Goal: Contribute content

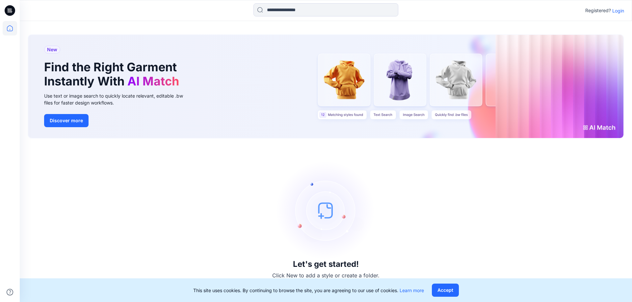
click at [617, 10] on p "Login" at bounding box center [618, 10] width 12 height 7
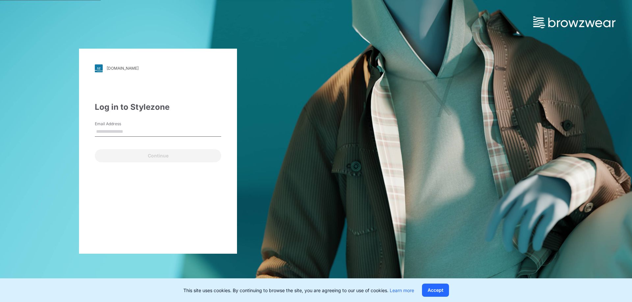
type input "**********"
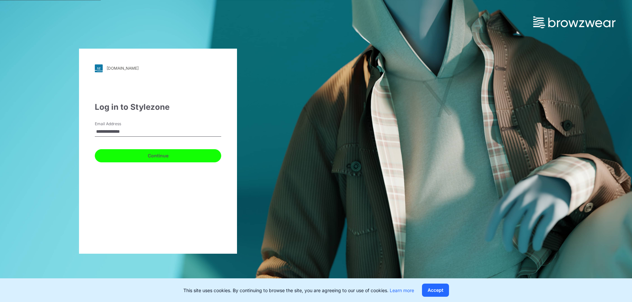
click at [138, 157] on button "Continue" at bounding box center [158, 155] width 126 height 13
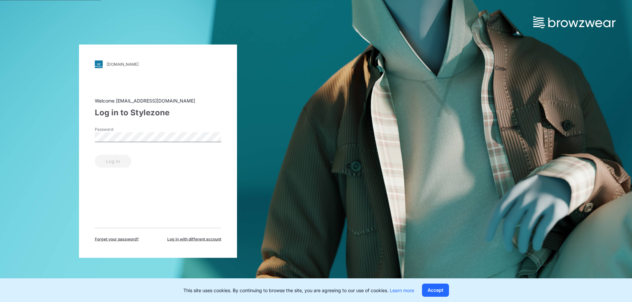
click at [151, 131] on div "Password" at bounding box center [158, 136] width 126 height 20
click at [122, 163] on button "Log in" at bounding box center [113, 161] width 37 height 13
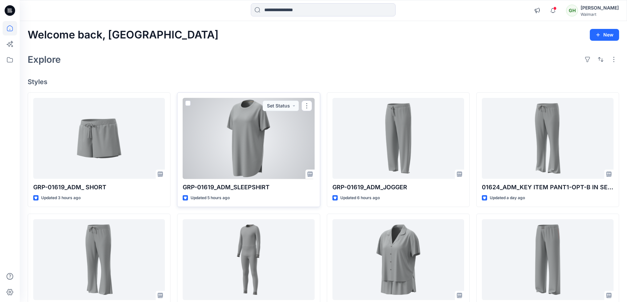
click at [258, 142] on div at bounding box center [249, 138] width 132 height 81
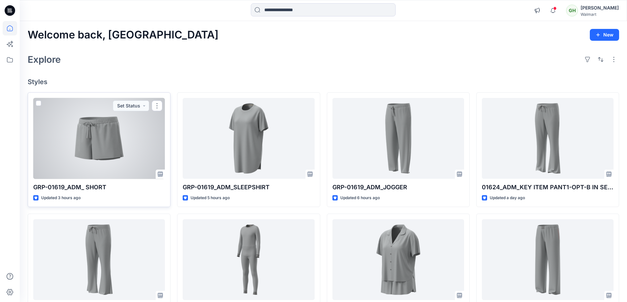
click at [100, 146] on div at bounding box center [99, 138] width 132 height 81
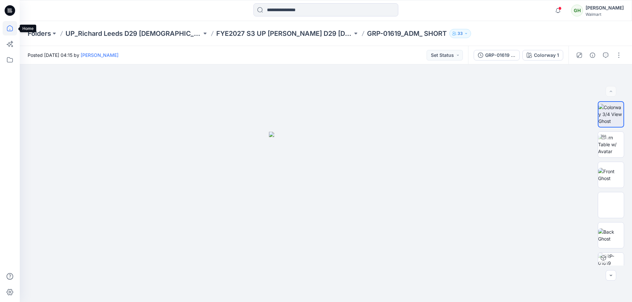
click at [8, 27] on icon at bounding box center [10, 28] width 6 height 6
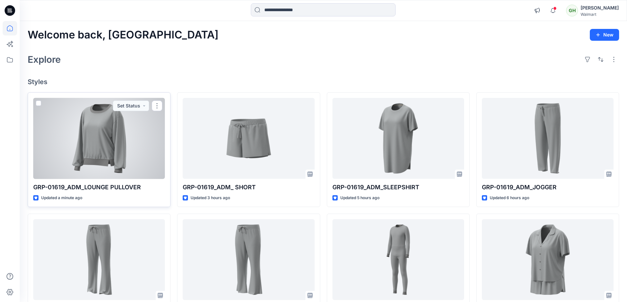
click at [104, 139] on div at bounding box center [99, 138] width 132 height 81
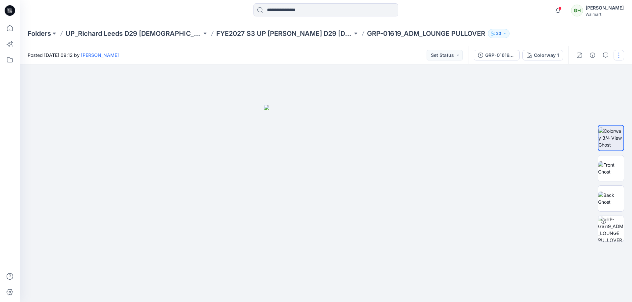
click at [620, 54] on button "button" at bounding box center [618, 55] width 11 height 11
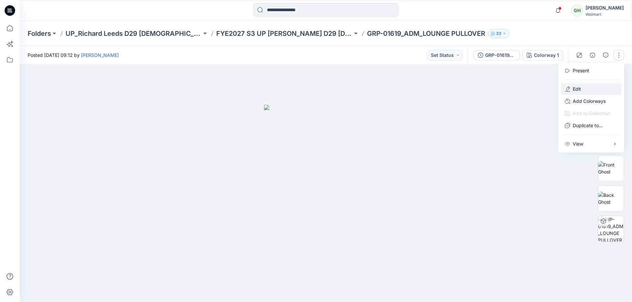
click at [583, 88] on button "Edit" at bounding box center [591, 89] width 61 height 12
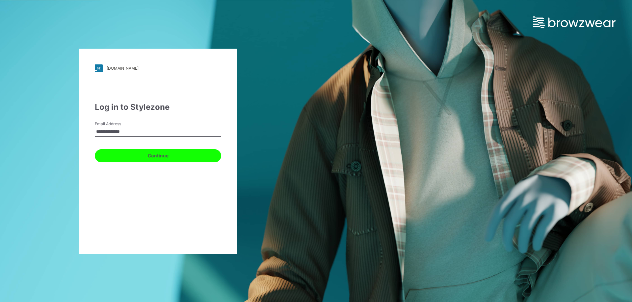
click at [159, 157] on button "Continue" at bounding box center [158, 155] width 126 height 13
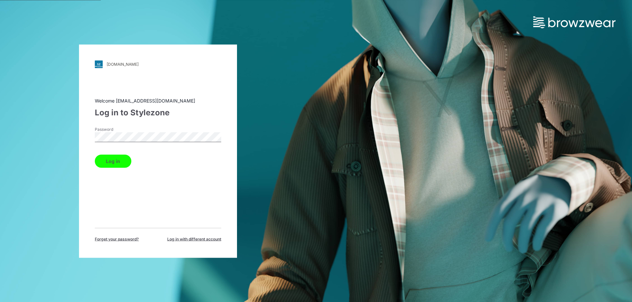
click at [121, 161] on button "Log in" at bounding box center [113, 161] width 37 height 13
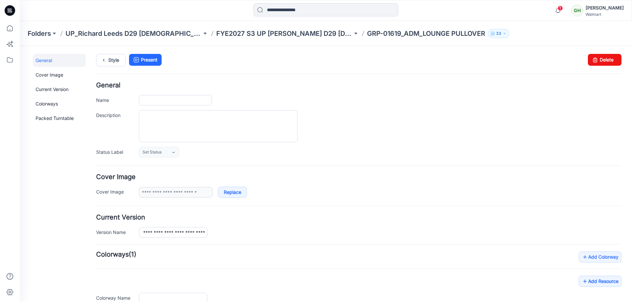
type input "**********"
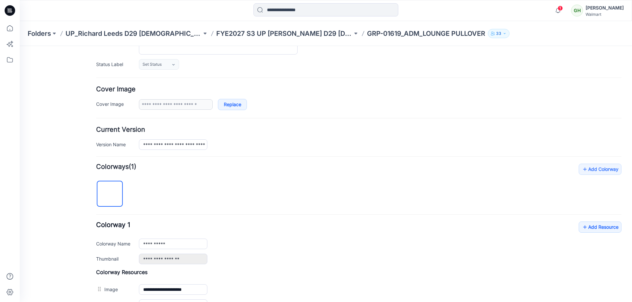
scroll to position [219, 0]
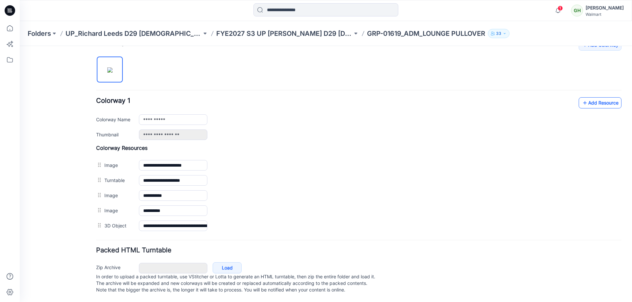
click at [596, 97] on link "Add Resource" at bounding box center [600, 102] width 43 height 11
